Goal: Transaction & Acquisition: Purchase product/service

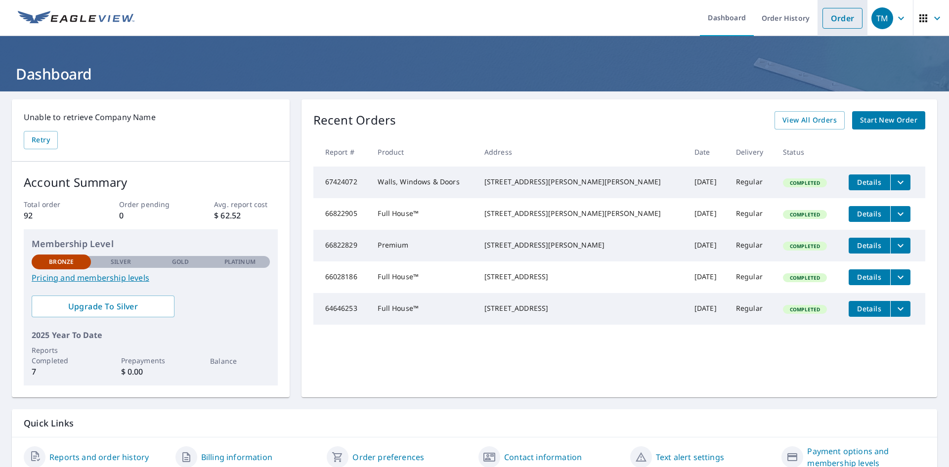
click at [838, 18] on link "Order" at bounding box center [842, 18] width 40 height 21
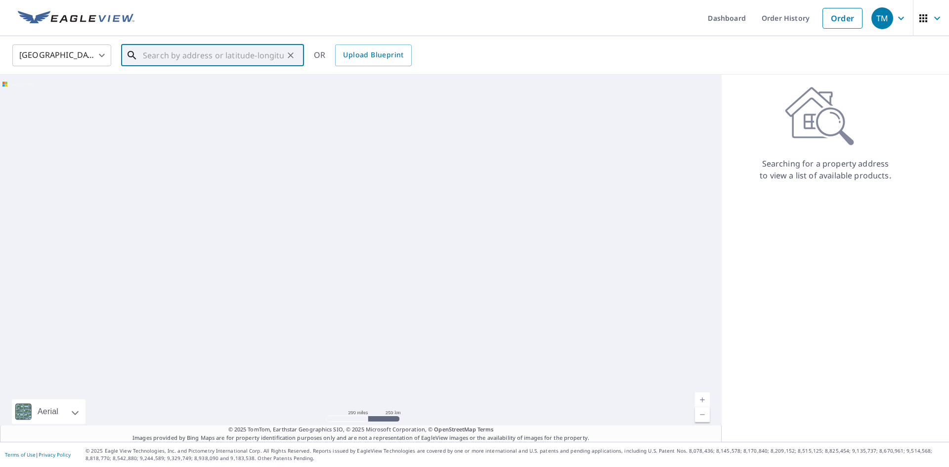
click at [171, 54] on input "text" at bounding box center [213, 56] width 141 height 28
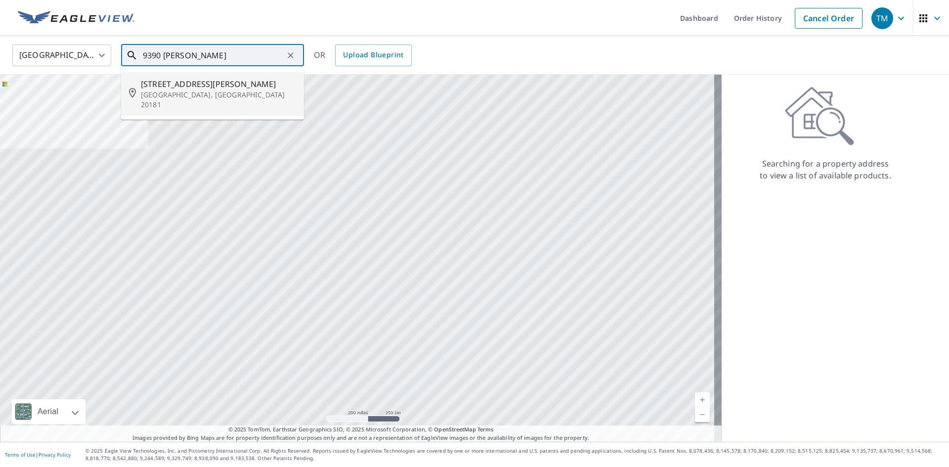
click at [175, 84] on span "[STREET_ADDRESS][PERSON_NAME]" at bounding box center [218, 84] width 155 height 12
type input "[STREET_ADDRESS][PERSON_NAME]"
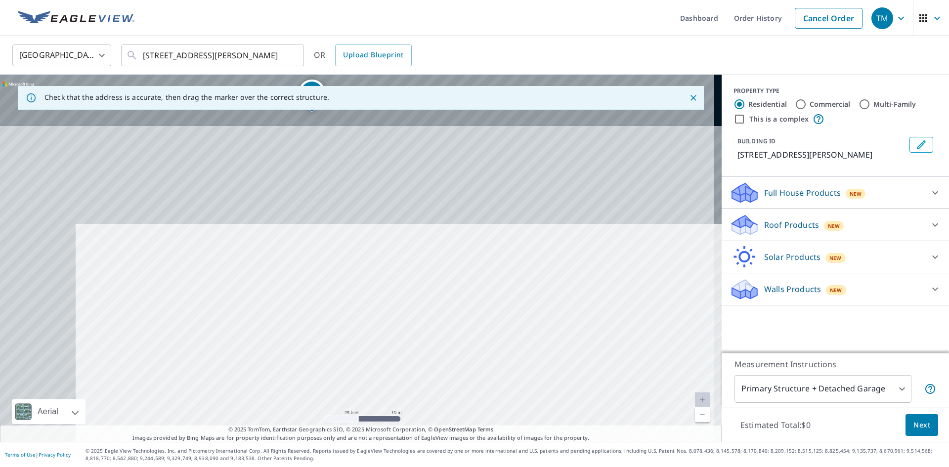
drag, startPoint x: 276, startPoint y: 177, endPoint x: 408, endPoint y: 476, distance: 326.6
click at [408, 467] on html "TM TM Dashboard Order History Cancel Order TM [GEOGRAPHIC_DATA] [GEOGRAPHIC_DAT…" at bounding box center [474, 233] width 949 height 467
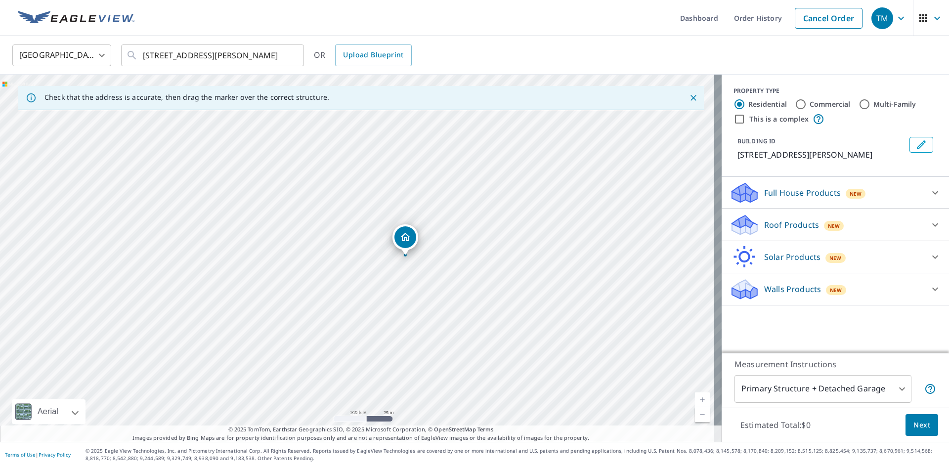
click at [425, 333] on div "[STREET_ADDRESS][PERSON_NAME]" at bounding box center [361, 258] width 722 height 367
click at [793, 287] on p "Walls Products" at bounding box center [792, 289] width 57 height 12
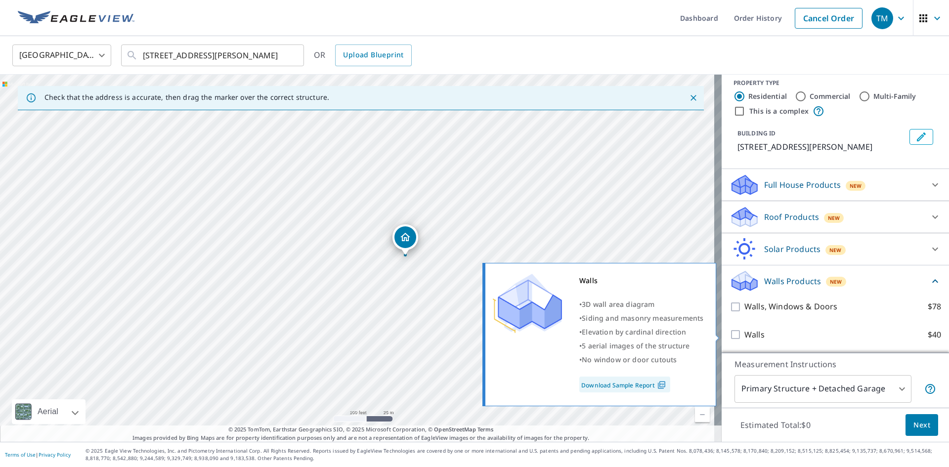
click at [730, 335] on input "Walls $40" at bounding box center [737, 335] width 15 height 12
checkbox input "true"
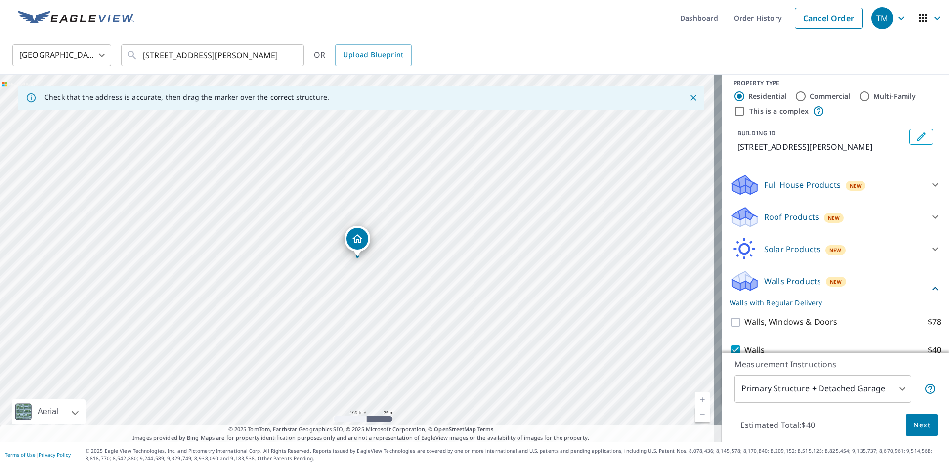
scroll to position [45, 0]
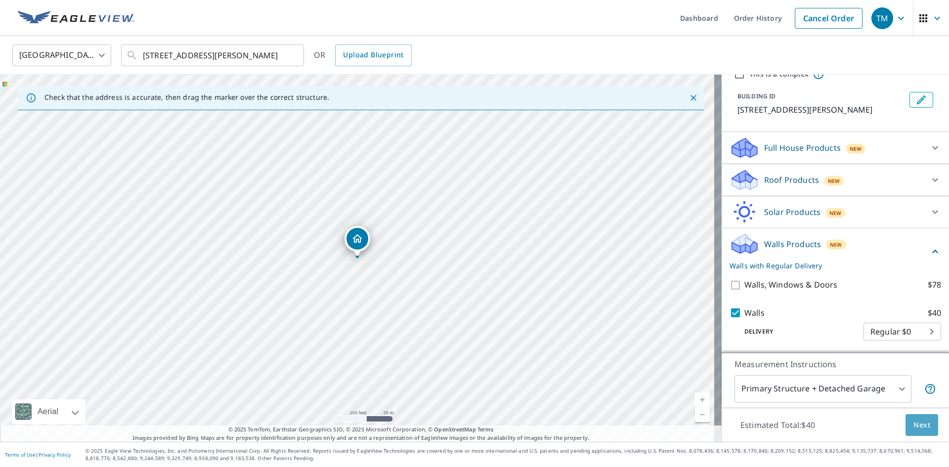
click at [917, 427] on span "Next" at bounding box center [921, 425] width 17 height 12
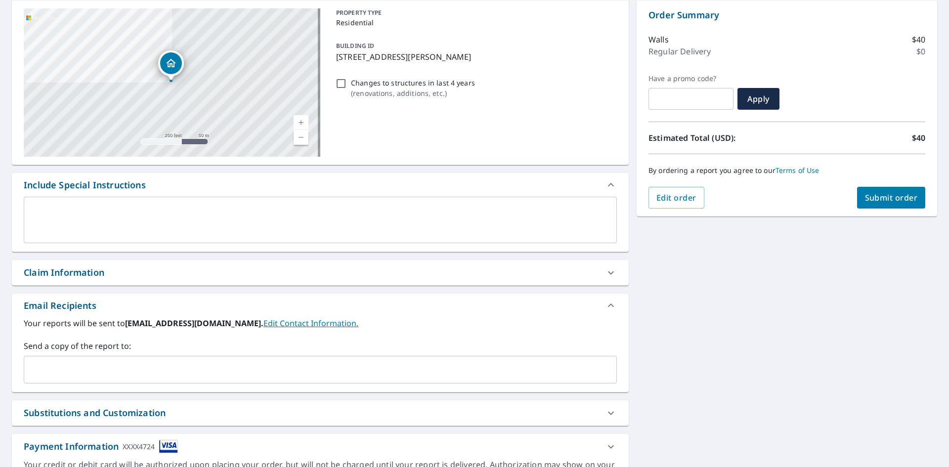
scroll to position [148, 0]
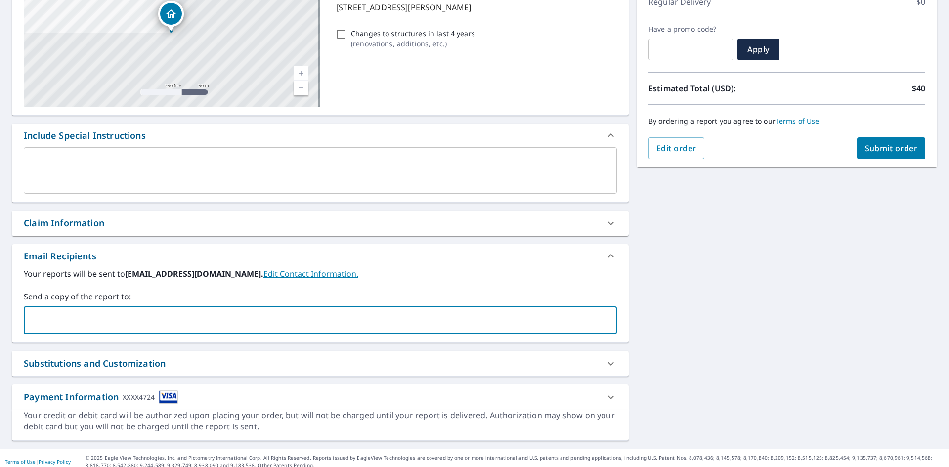
click at [132, 317] on input "text" at bounding box center [312, 320] width 569 height 19
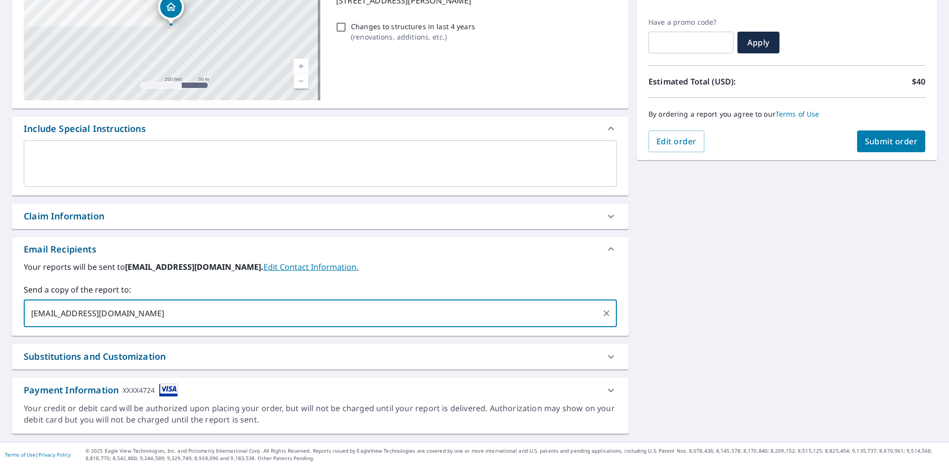
type input "[EMAIL_ADDRESS][DOMAIN_NAME]"
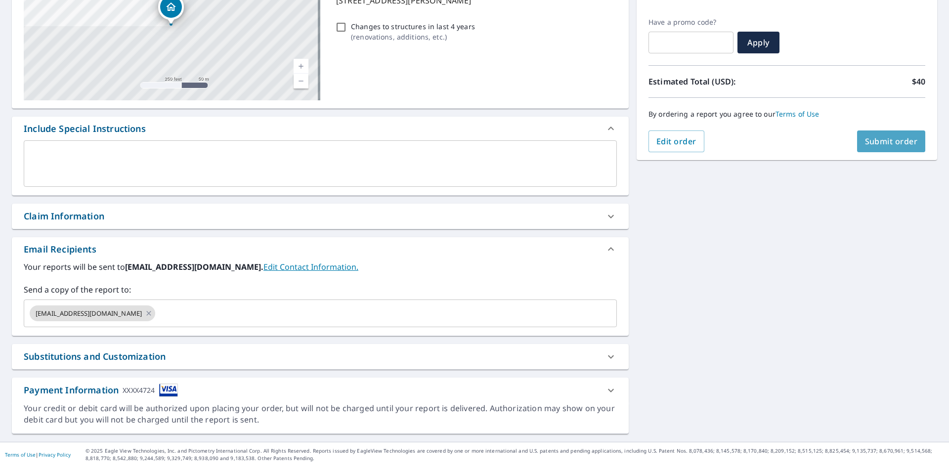
click at [891, 144] on span "Submit order" at bounding box center [891, 141] width 53 height 11
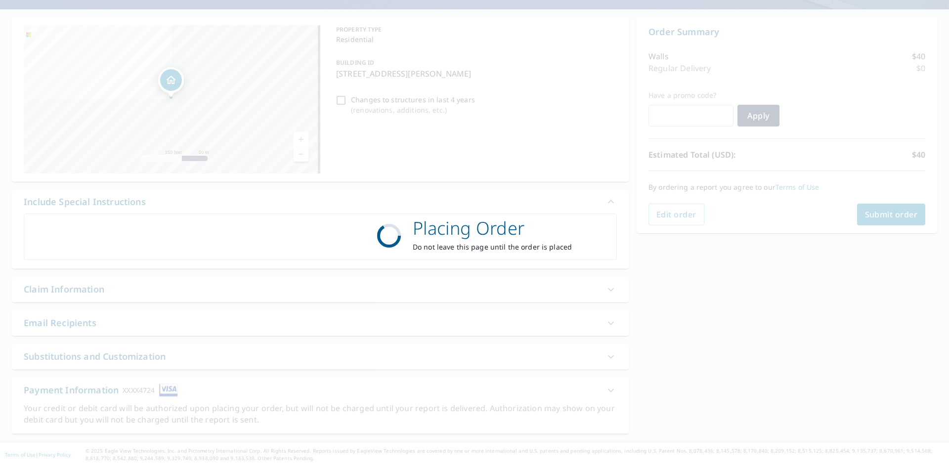
scroll to position [82, 0]
